Goal: Task Accomplishment & Management: Complete application form

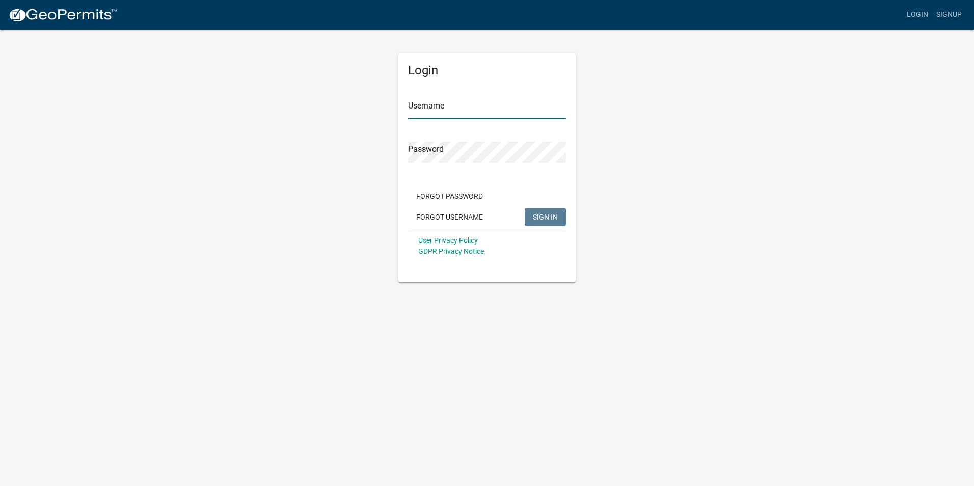
type input "[PERSON_NAME]"
click at [550, 211] on button "SIGN IN" at bounding box center [545, 217] width 41 height 18
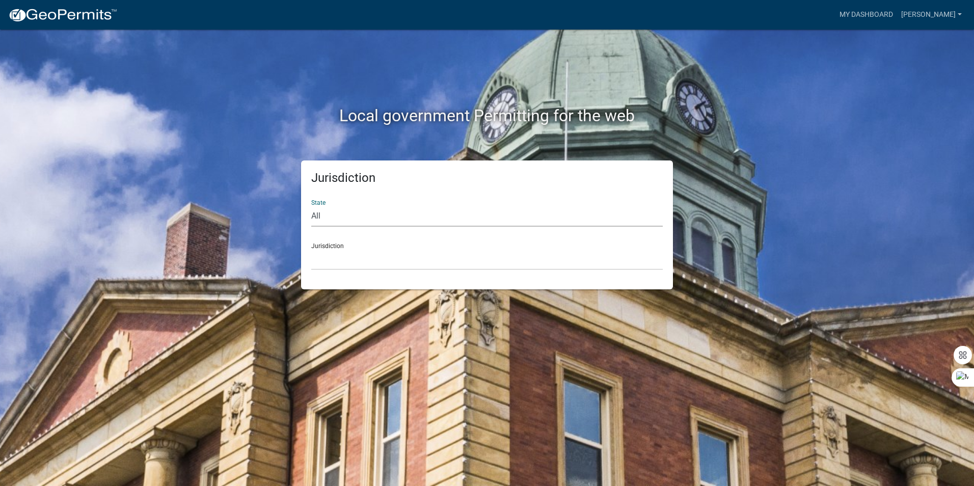
click at [373, 222] on select "All [US_STATE] [US_STATE] [US_STATE] [US_STATE] [US_STATE] [US_STATE] [US_STATE…" at bounding box center [486, 216] width 351 height 21
select select "[US_STATE]"
click at [311, 206] on select "All [US_STATE] [US_STATE] [US_STATE] [US_STATE] [US_STATE] [US_STATE] [US_STATE…" at bounding box center [486, 216] width 351 height 21
click at [374, 255] on select "City of [GEOGRAPHIC_DATA], [US_STATE] City of [GEOGRAPHIC_DATA], [US_STATE] Cit…" at bounding box center [486, 259] width 351 height 21
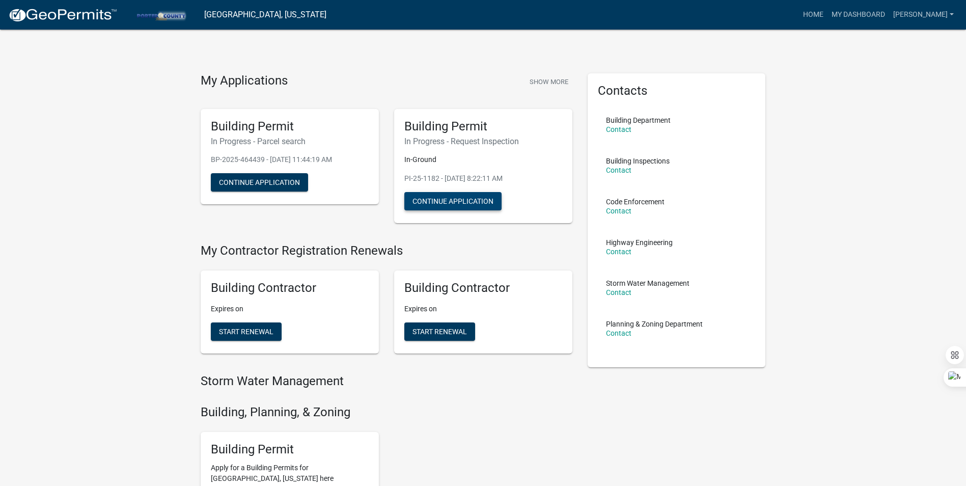
click at [479, 202] on button "Continue Application" at bounding box center [452, 201] width 97 height 18
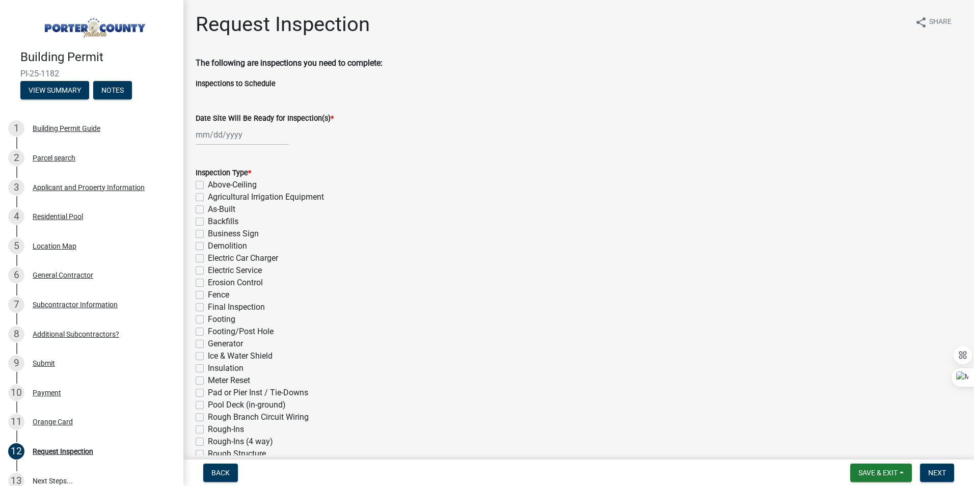
scroll to position [102, 0]
